Goal: Information Seeking & Learning: Learn about a topic

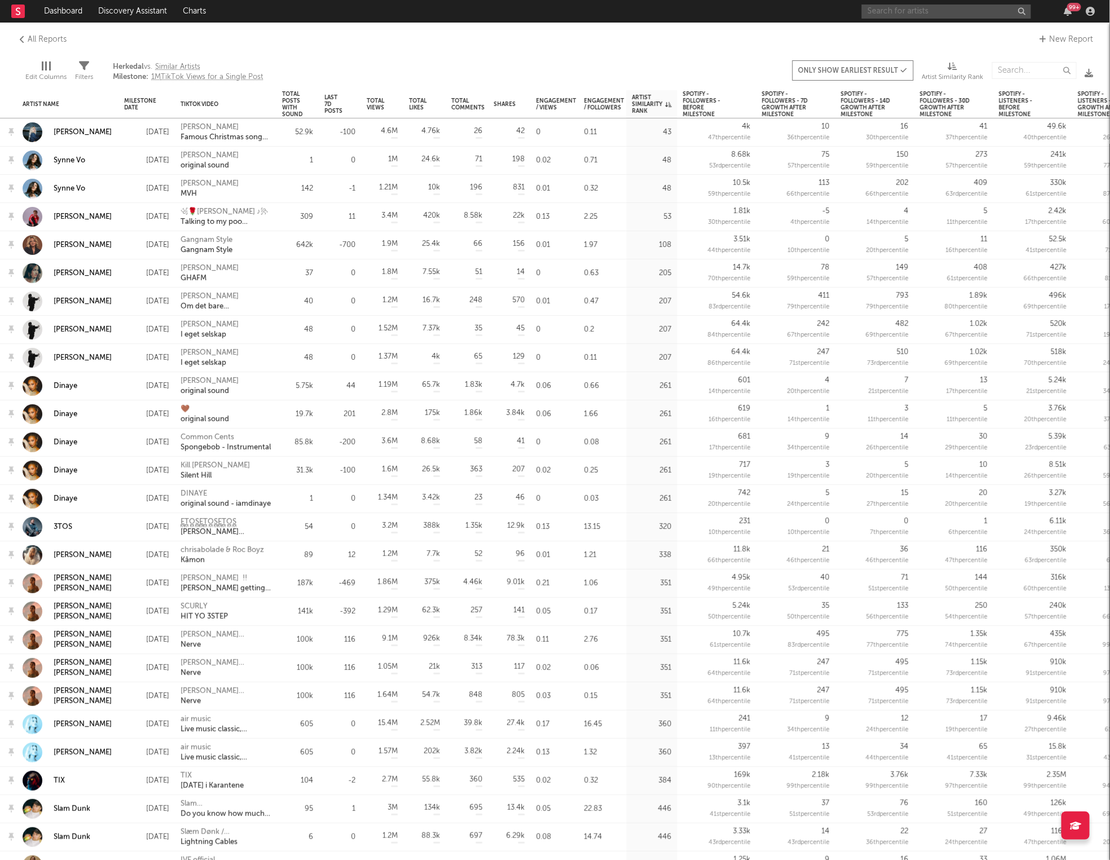
click at [900, 10] on input "text" at bounding box center [946, 12] width 169 height 14
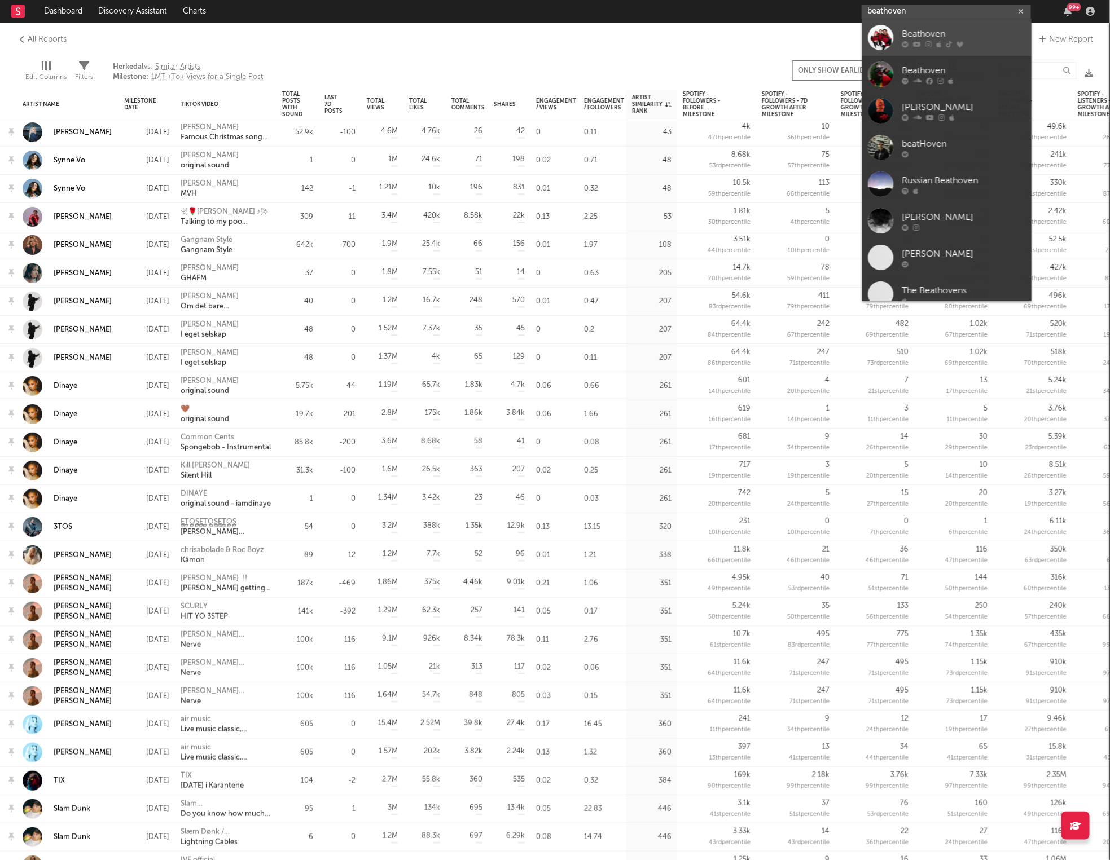
type input "beathoven"
click at [873, 42] on div at bounding box center [880, 37] width 25 height 25
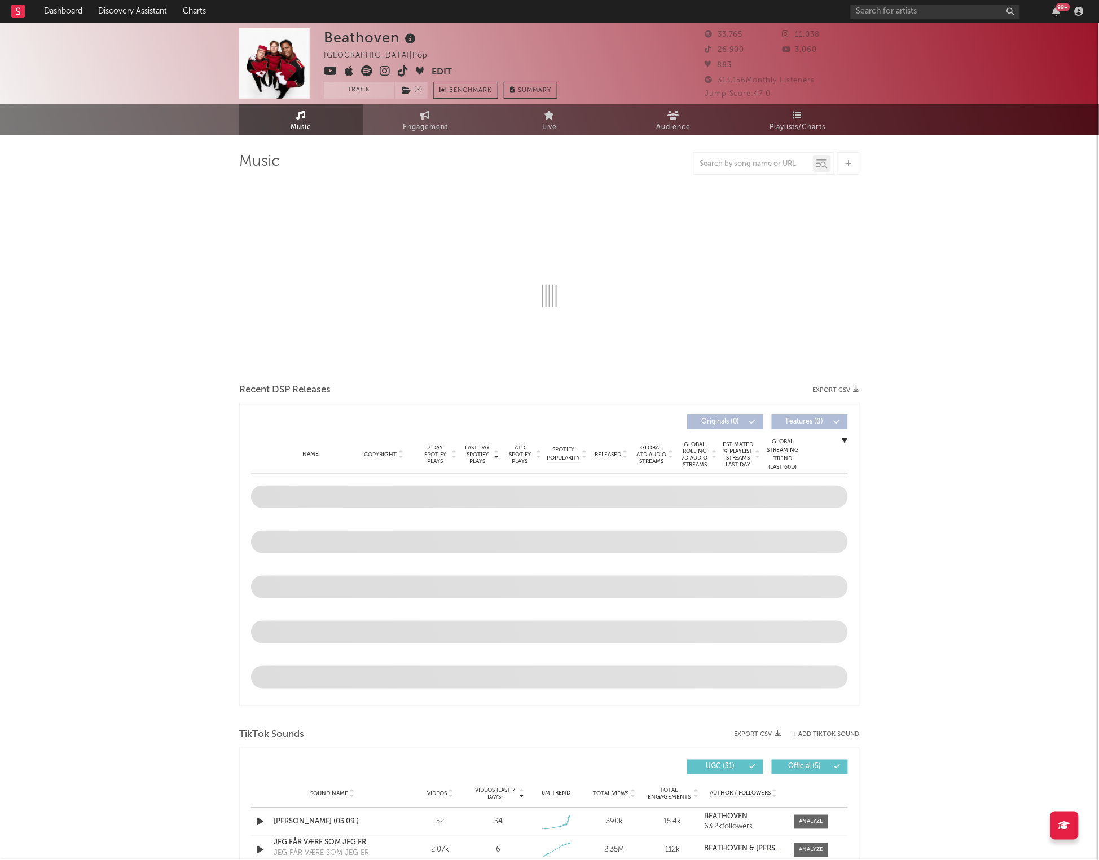
select select "6m"
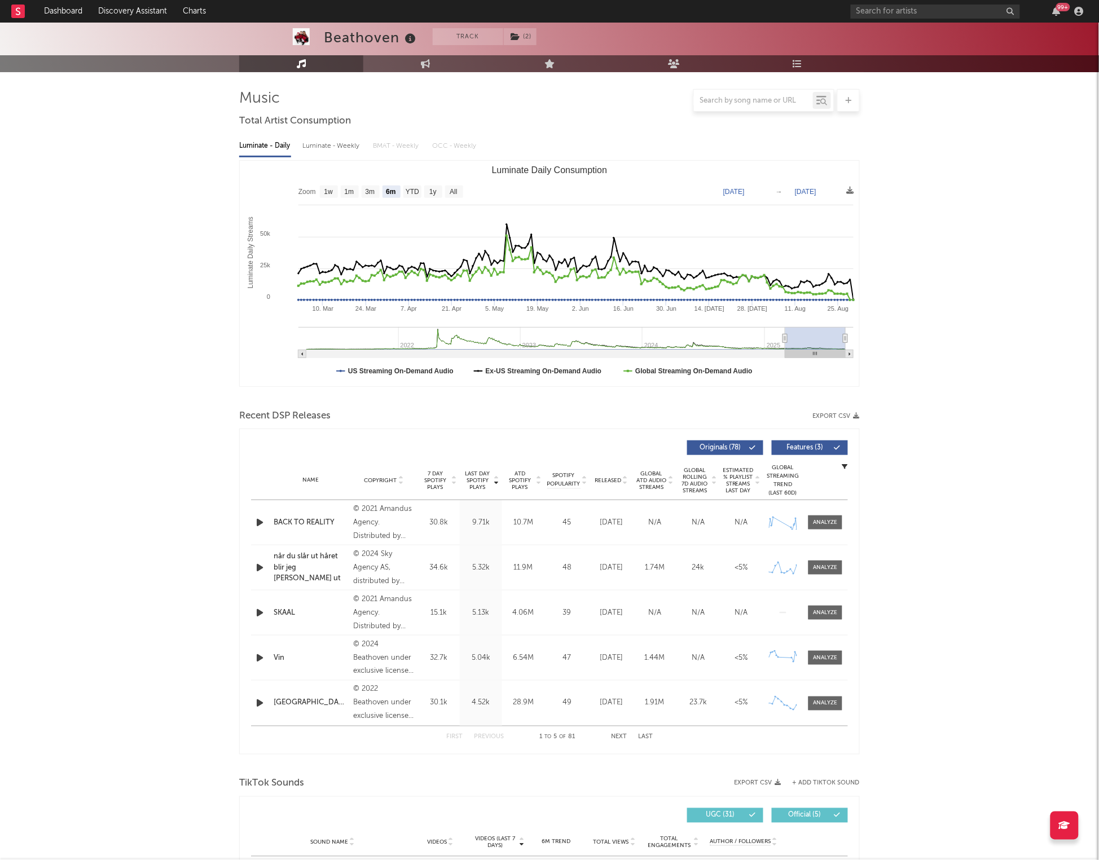
scroll to position [274, 0]
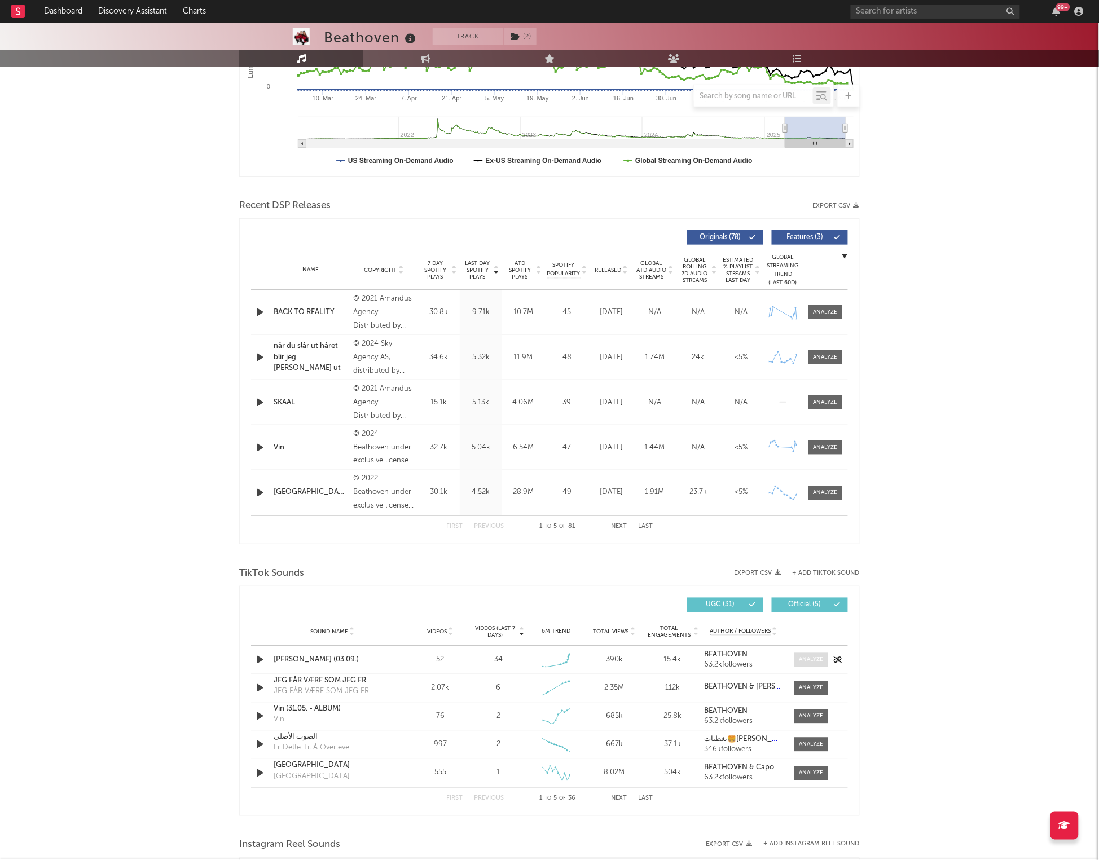
click at [812, 661] on div at bounding box center [811, 660] width 24 height 8
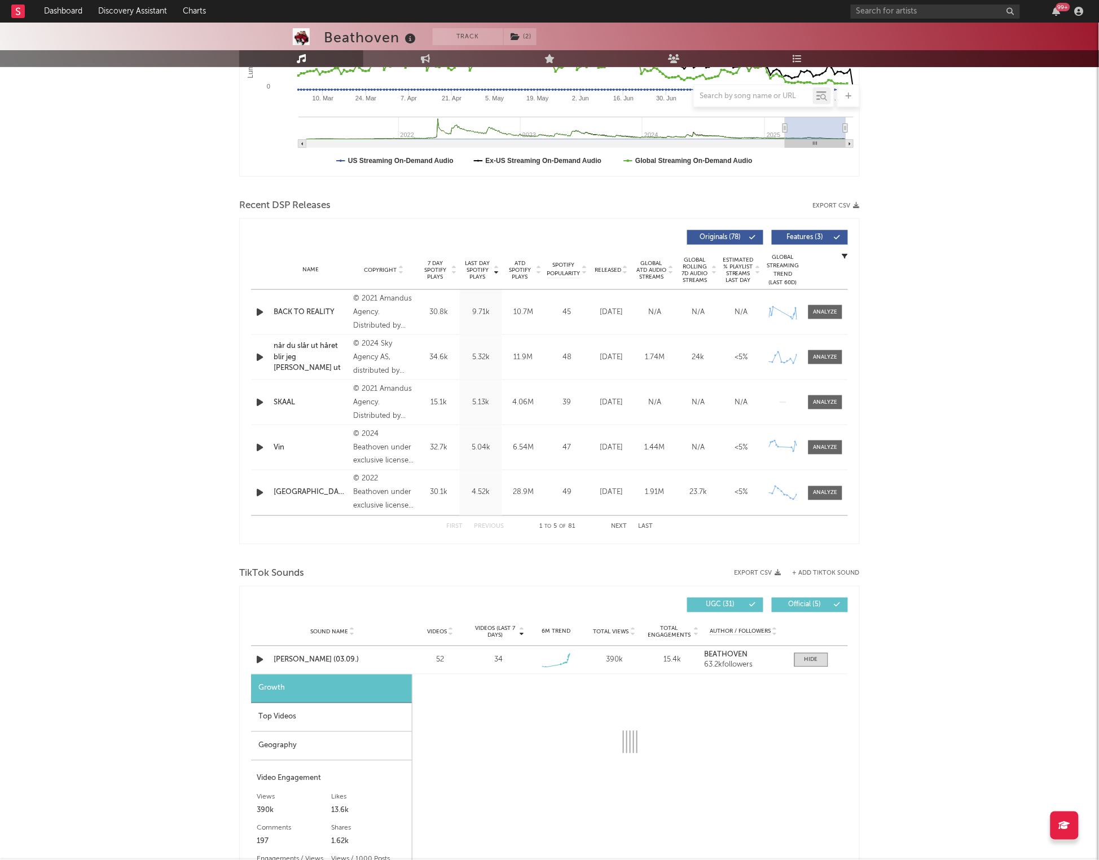
select select "1w"
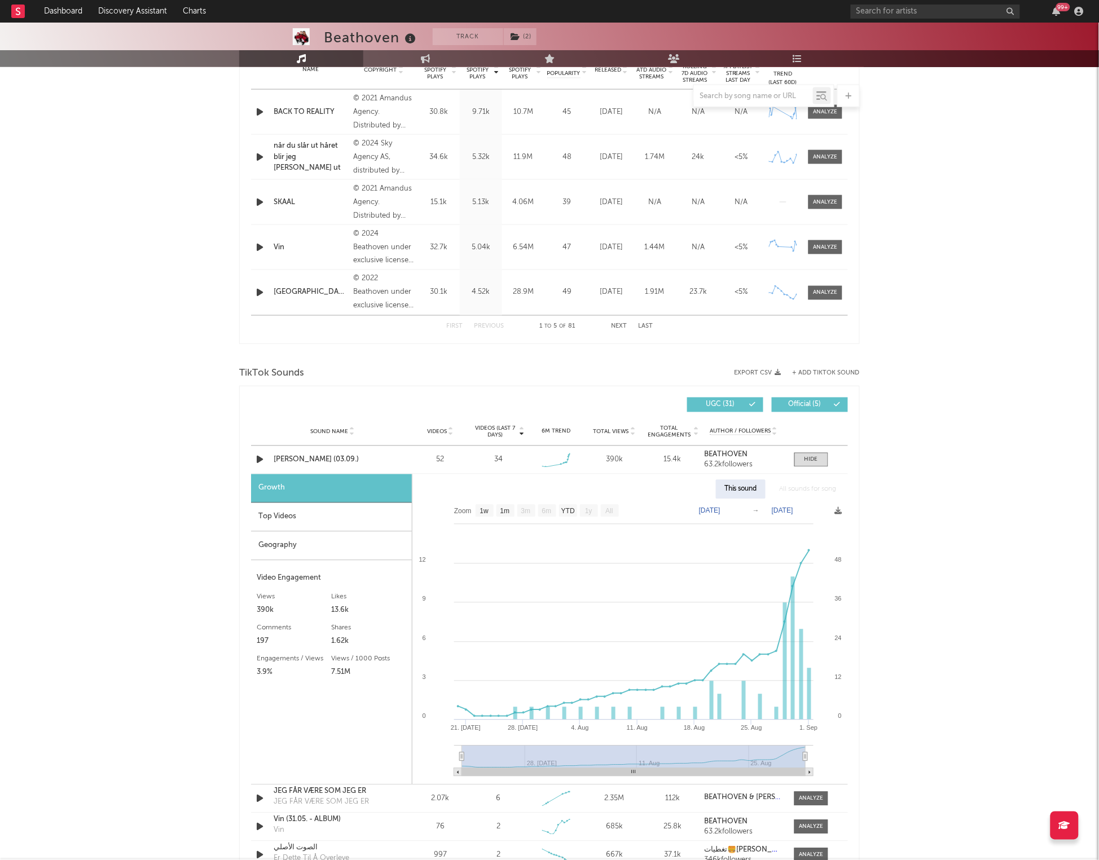
scroll to position [483, 0]
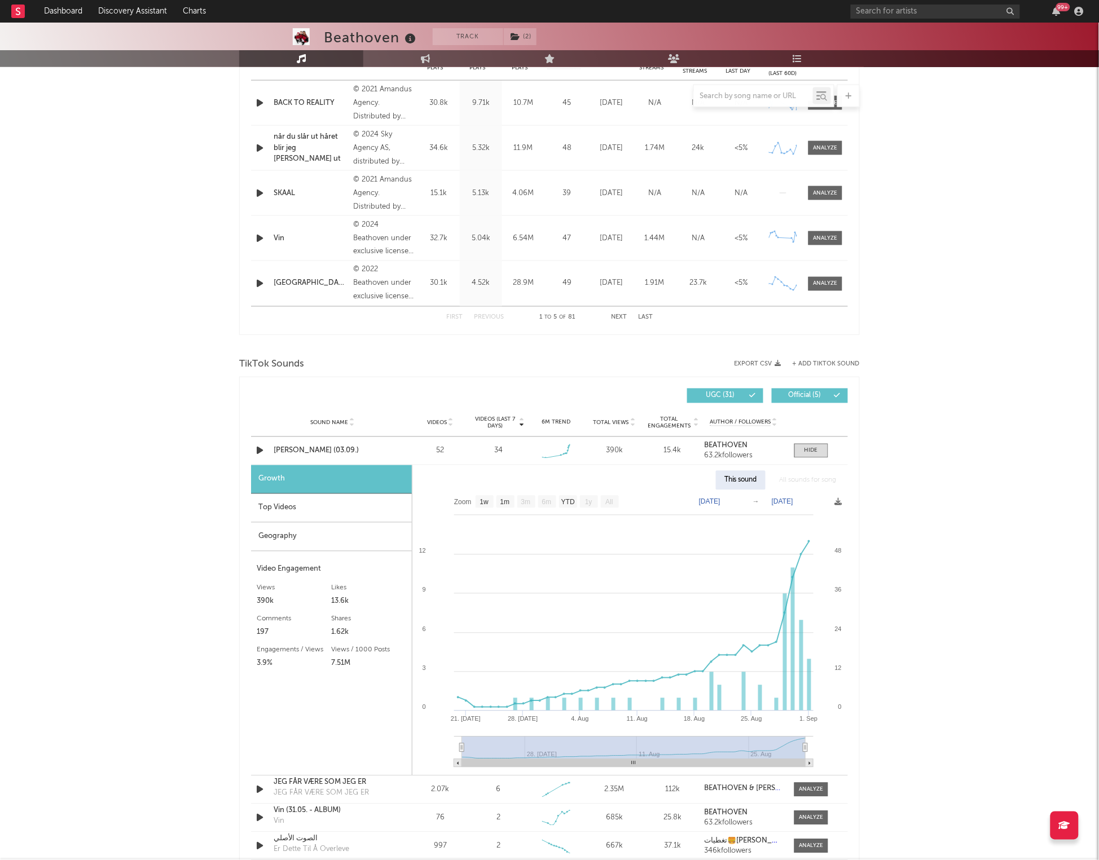
click at [295, 511] on div "Top Videos" at bounding box center [331, 508] width 161 height 29
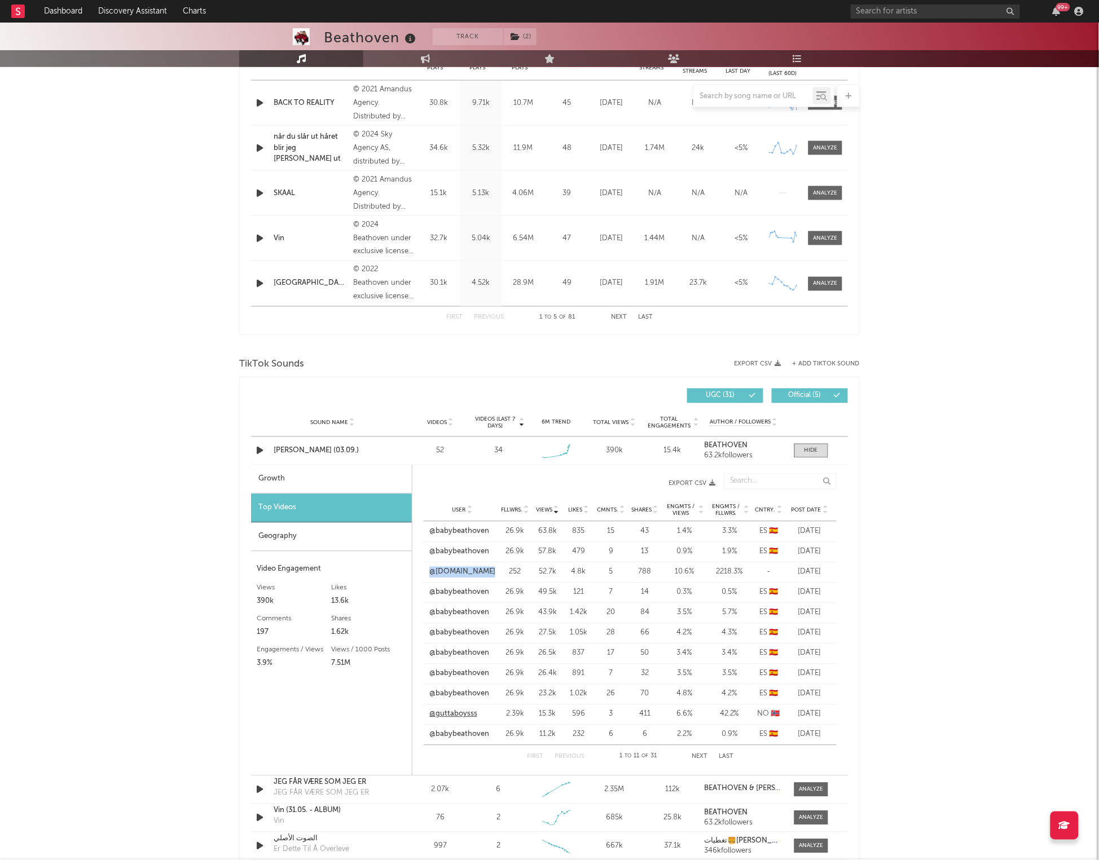
click at [452, 713] on link "@guttaboysss" at bounding box center [453, 714] width 48 height 11
click at [455, 533] on link "@babybeathoven" at bounding box center [459, 531] width 60 height 11
